Goal: Information Seeking & Learning: Learn about a topic

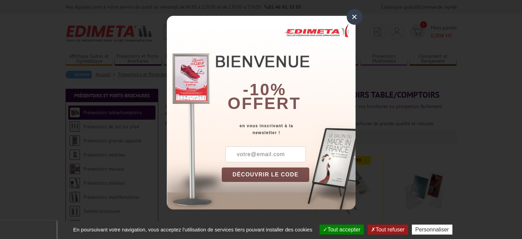
click at [353, 17] on div "×" at bounding box center [355, 17] width 16 height 16
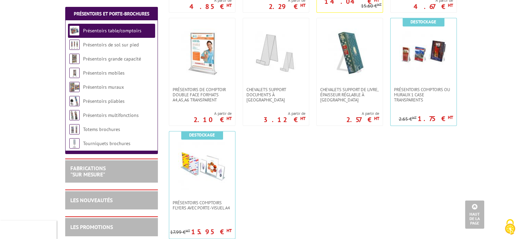
scroll to position [240, 0]
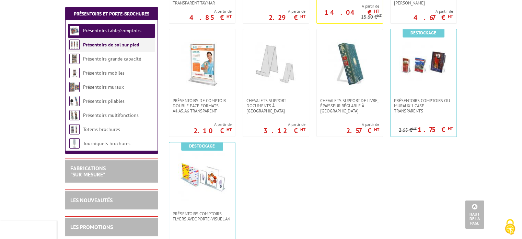
click at [100, 46] on link "Présentoirs de sol sur pied" at bounding box center [111, 45] width 56 height 6
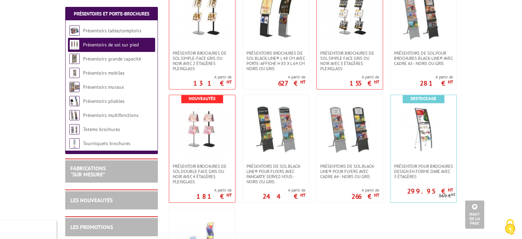
scroll to position [1064, 0]
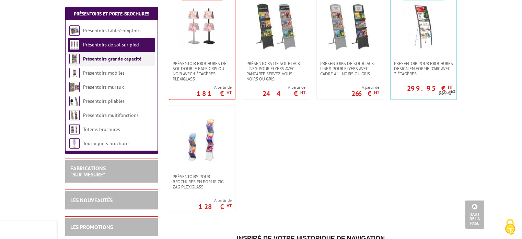
click at [135, 64] on li "Présentoirs grande capacité" at bounding box center [111, 59] width 87 height 14
click at [134, 60] on link "Présentoirs grande capacité" at bounding box center [112, 59] width 58 height 6
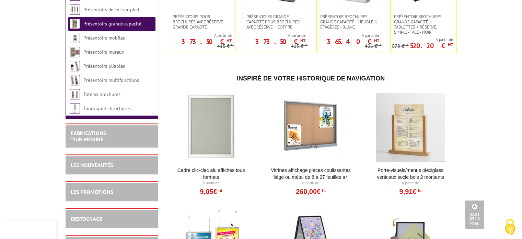
scroll to position [318, 0]
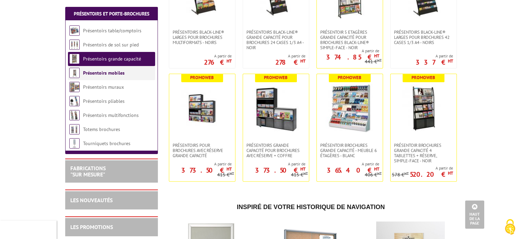
click at [121, 74] on link "Présentoirs mobiles" at bounding box center [104, 73] width 42 height 6
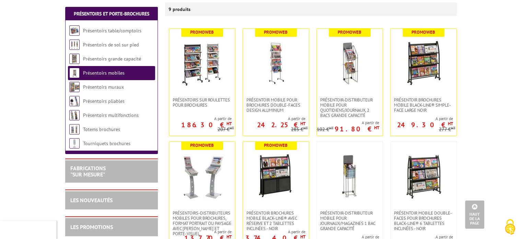
scroll to position [69, 0]
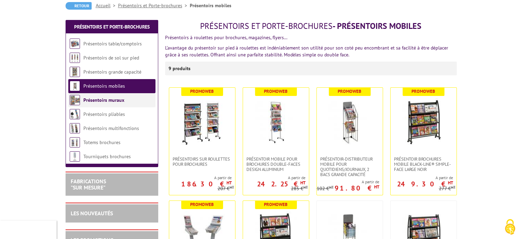
click at [123, 100] on link "Présentoirs muraux" at bounding box center [103, 100] width 41 height 6
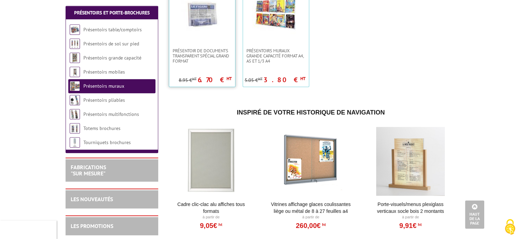
scroll to position [537, 0]
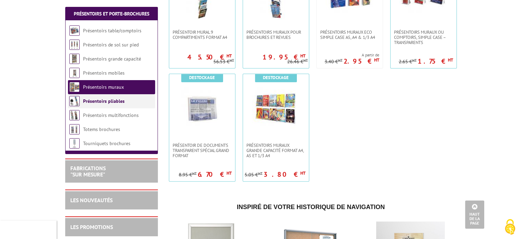
click at [107, 104] on link "Présentoirs pliables" at bounding box center [104, 101] width 42 height 6
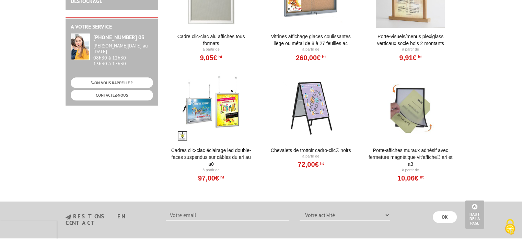
scroll to position [206, 0]
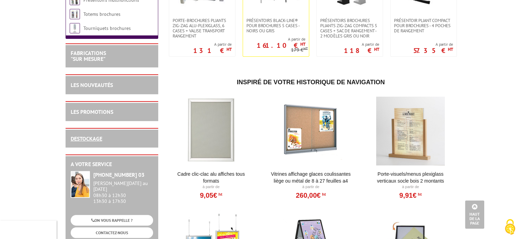
click at [94, 135] on link "DESTOCKAGE" at bounding box center [87, 138] width 32 height 7
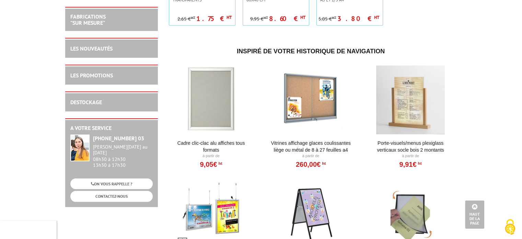
scroll to position [1338, 0]
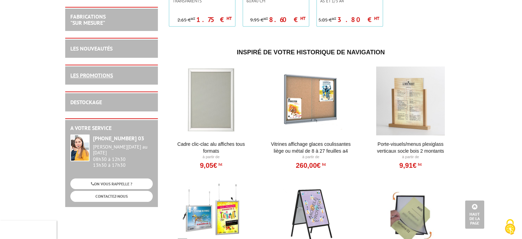
click at [93, 75] on link "LES PROMOTIONS" at bounding box center [91, 75] width 43 height 7
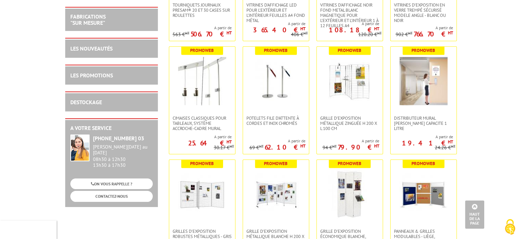
scroll to position [1990, 0]
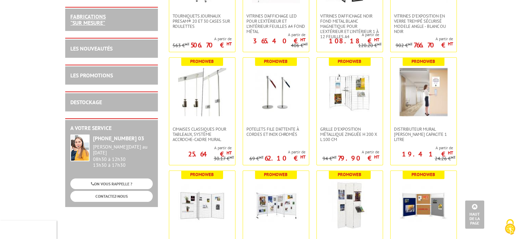
click at [100, 18] on link "FABRICATIONS "Sur Mesure"" at bounding box center [87, 19] width 35 height 13
